Goal: Browse casually: Explore the website without a specific task or goal

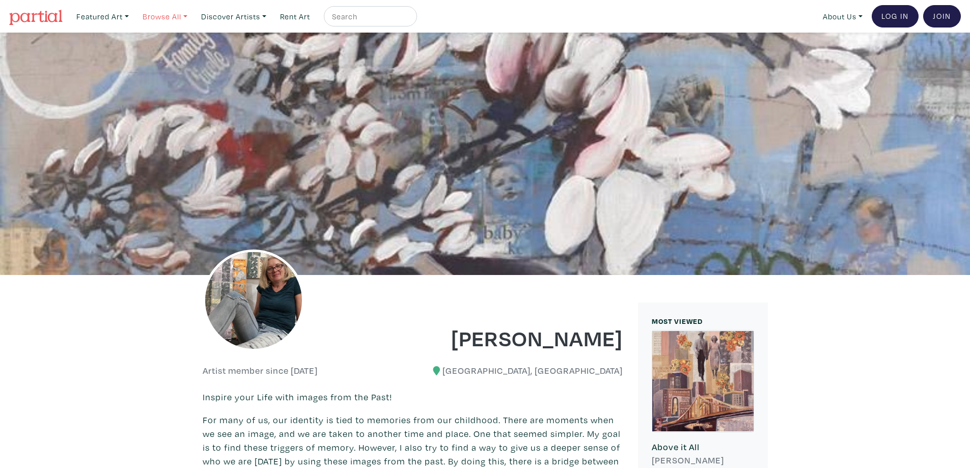
click at [133, 12] on link "Browse All" at bounding box center [103, 16] width 62 height 21
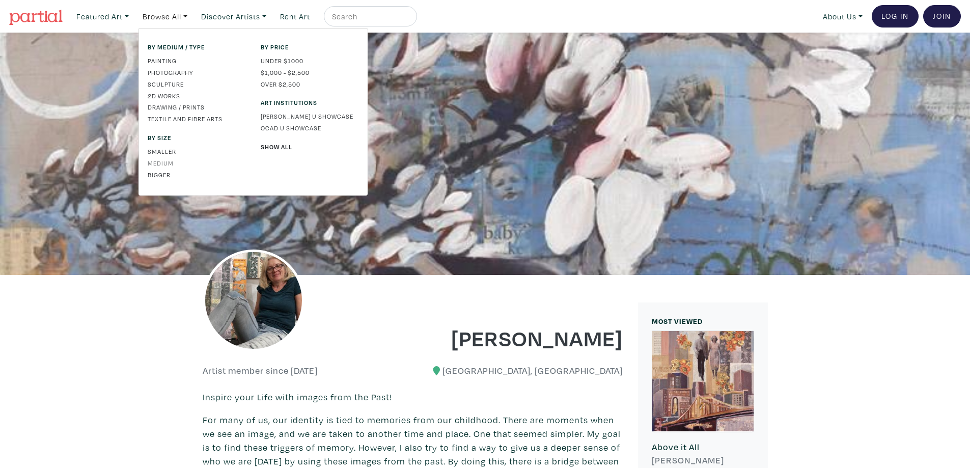
click at [162, 158] on link "Medium" at bounding box center [197, 162] width 98 height 9
